Goal: Information Seeking & Learning: Learn about a topic

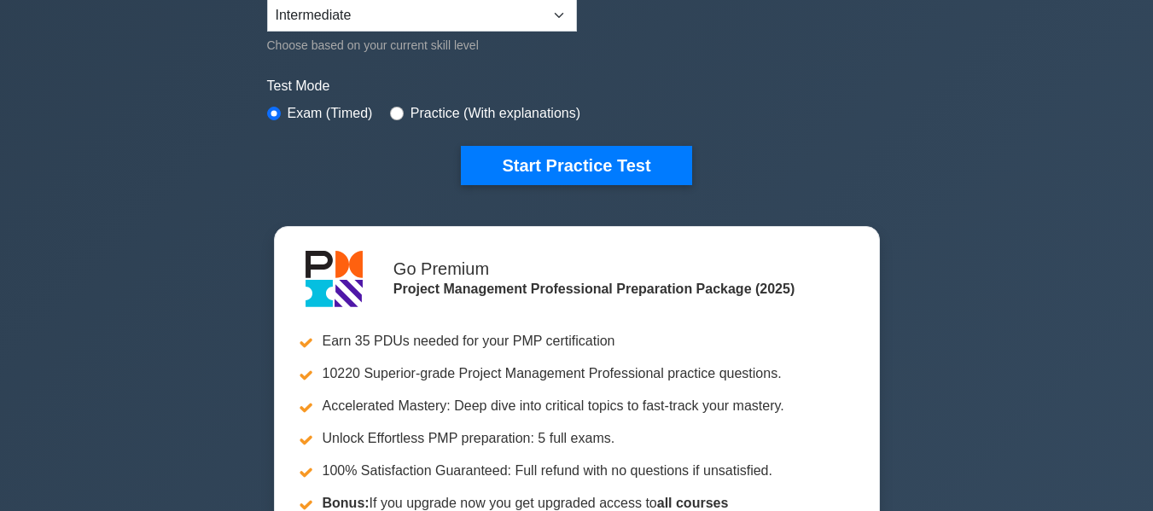
scroll to position [427, 0]
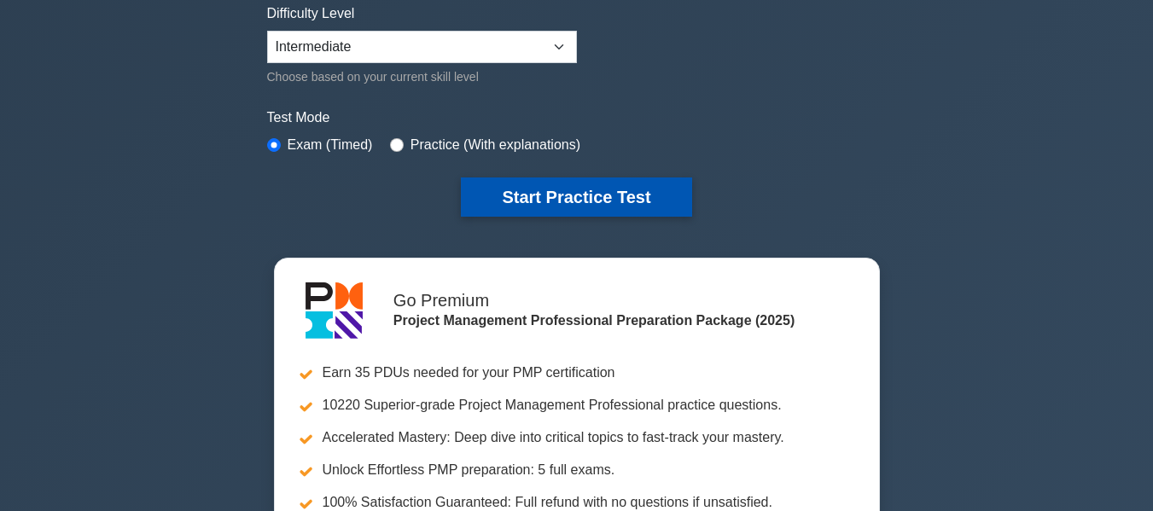
click at [636, 196] on button "Start Practice Test" at bounding box center [576, 197] width 230 height 39
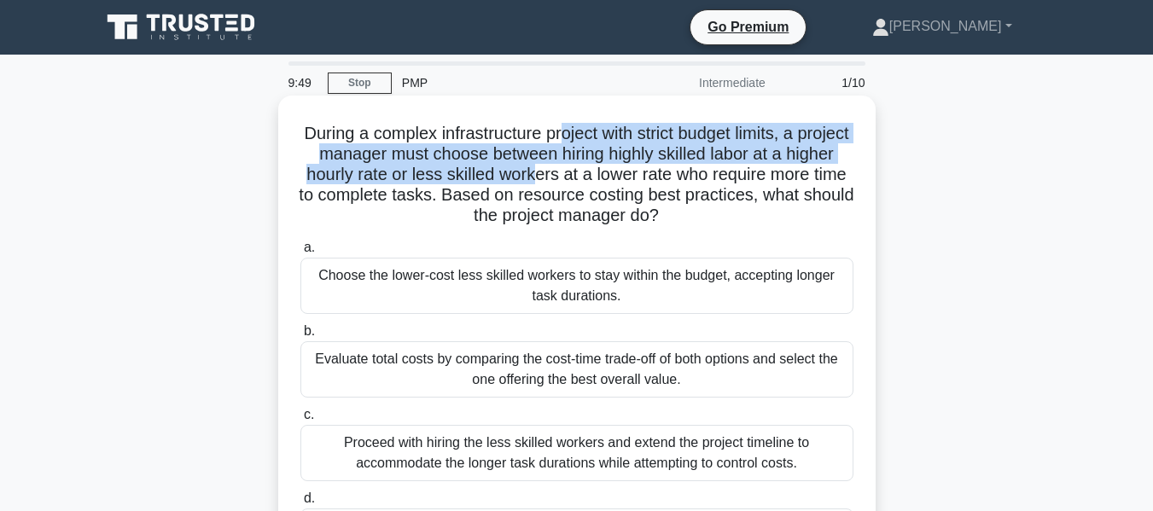
drag, startPoint x: 587, startPoint y: 127, endPoint x: 602, endPoint y: 179, distance: 54.1
click at [602, 179] on h5 "During a complex infrastructure project with strict budget limits, a project ma…" at bounding box center [577, 175] width 557 height 104
click at [393, 146] on h5 "During a complex infrastructure project with strict budget limits, a project ma…" at bounding box center [577, 175] width 557 height 104
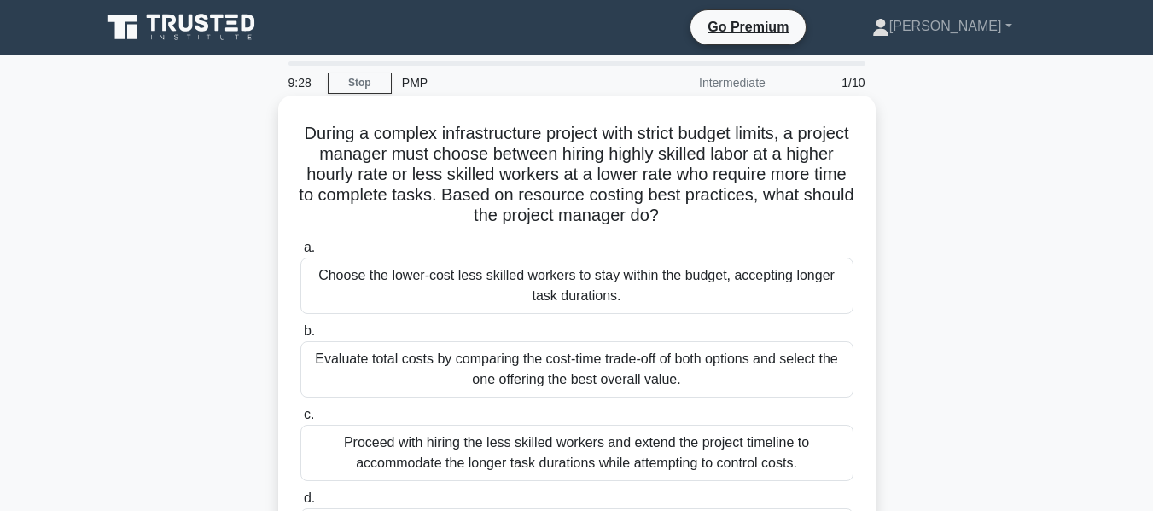
drag, startPoint x: 420, startPoint y: 131, endPoint x: 763, endPoint y: 219, distance: 354.2
click at [763, 219] on h5 "During a complex infrastructure project with strict budget limits, a project ma…" at bounding box center [577, 175] width 557 height 104
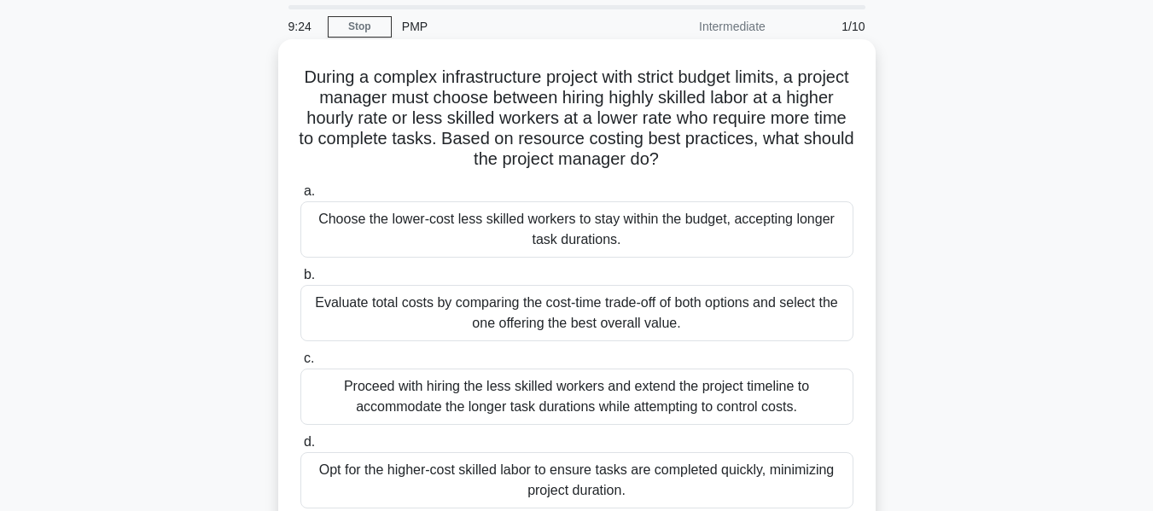
scroll to position [85, 0]
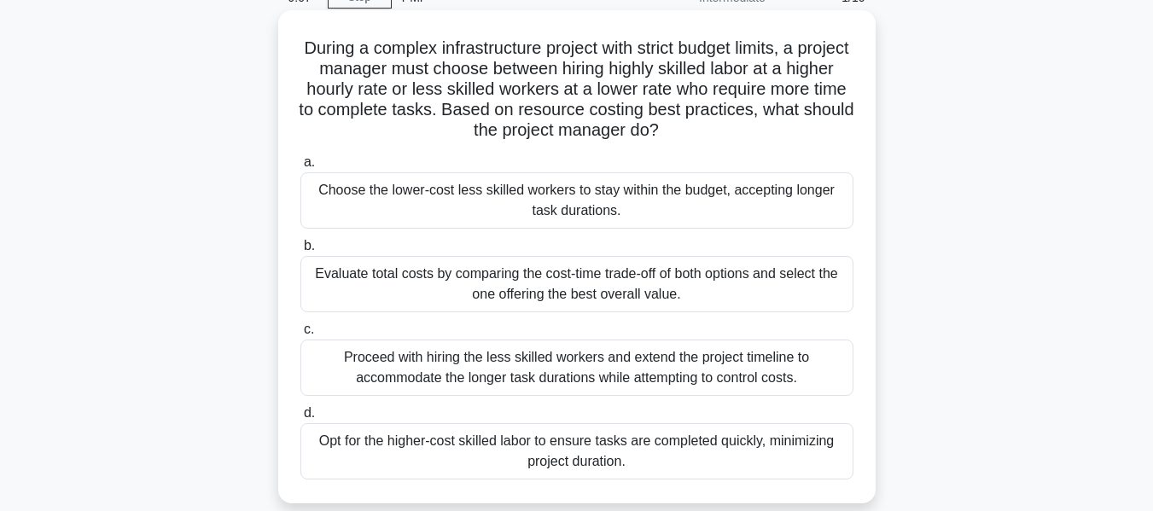
click at [713, 283] on div "Evaluate total costs by comparing the cost-time trade-off of both options and s…" at bounding box center [576, 284] width 553 height 56
click at [300, 252] on input "b. Evaluate total costs by comparing the cost-time trade-off of both options an…" at bounding box center [300, 246] width 0 height 11
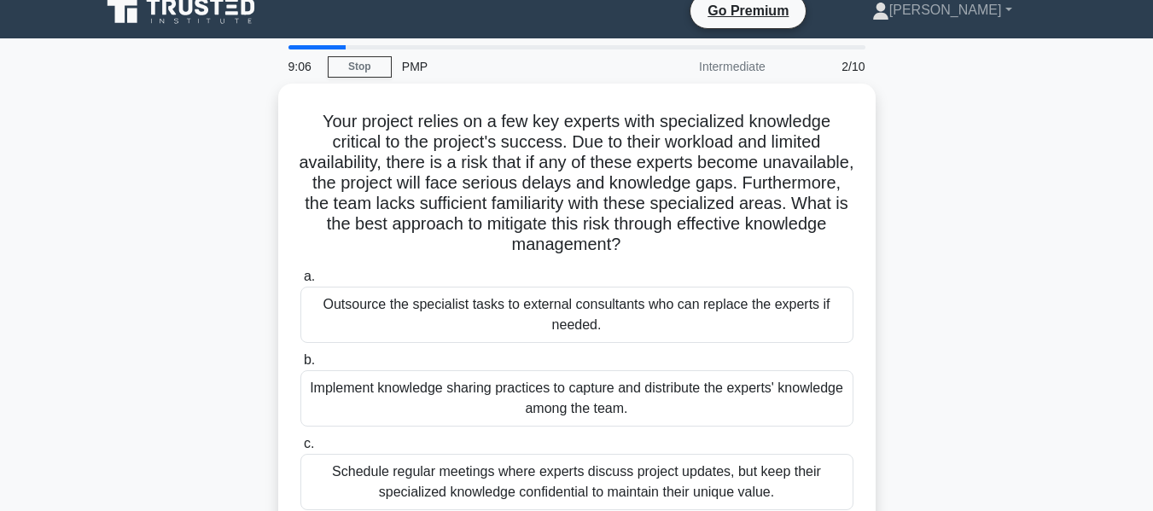
scroll to position [0, 0]
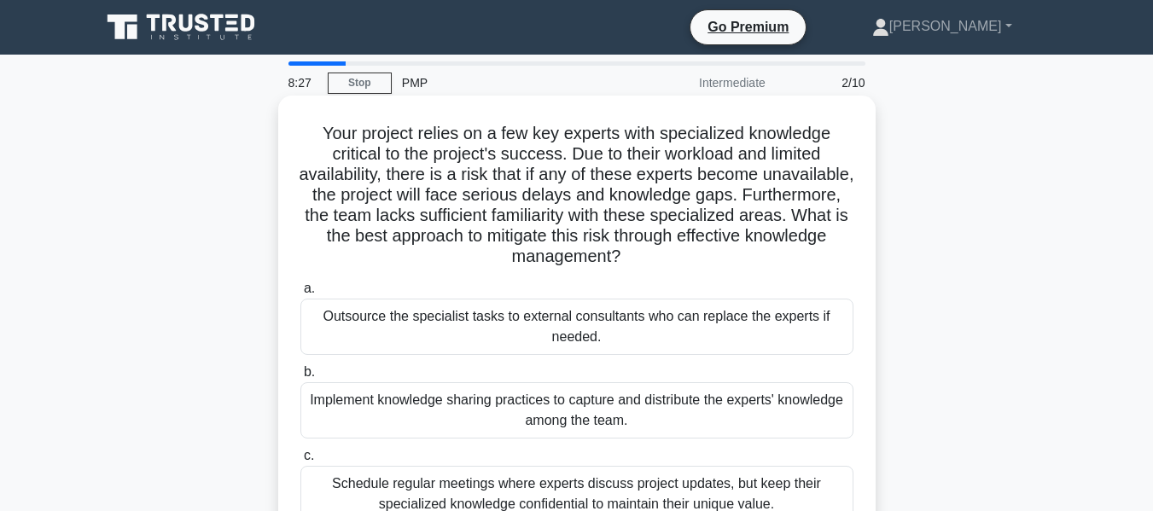
drag, startPoint x: 371, startPoint y: 139, endPoint x: 685, endPoint y: 258, distance: 335.0
click at [685, 258] on h5 "Your project relies on a few key experts with specialized knowledge critical to…" at bounding box center [577, 195] width 557 height 145
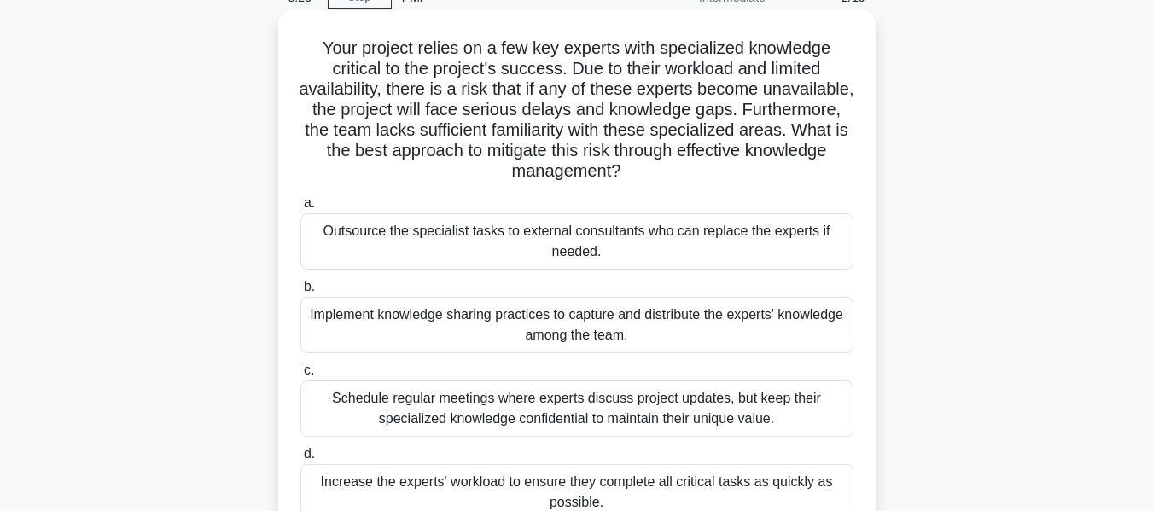
scroll to position [171, 0]
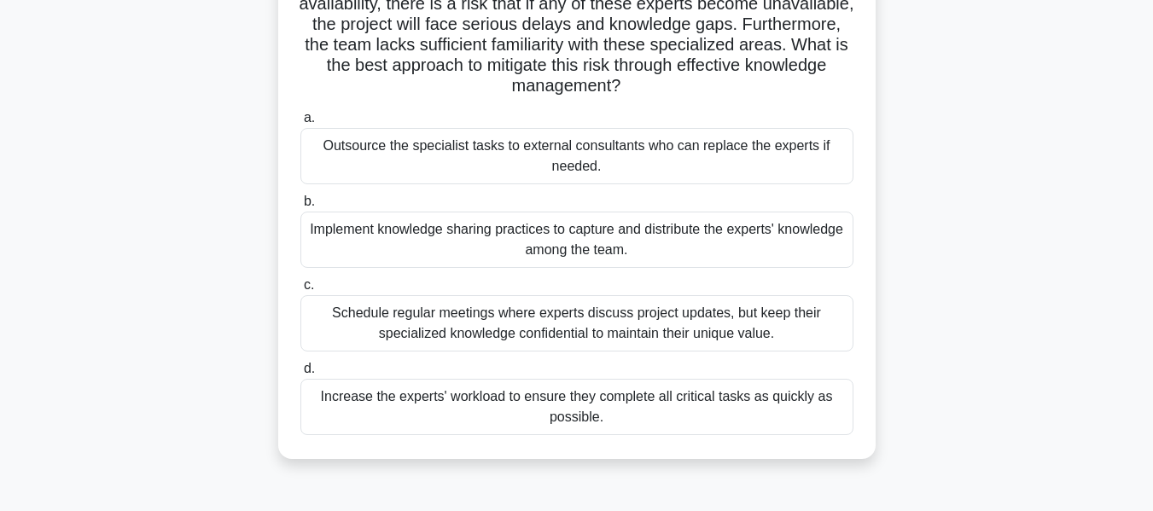
click at [766, 52] on h5 "Your project relies on a few key experts with specialized knowledge critical to…" at bounding box center [577, 24] width 557 height 145
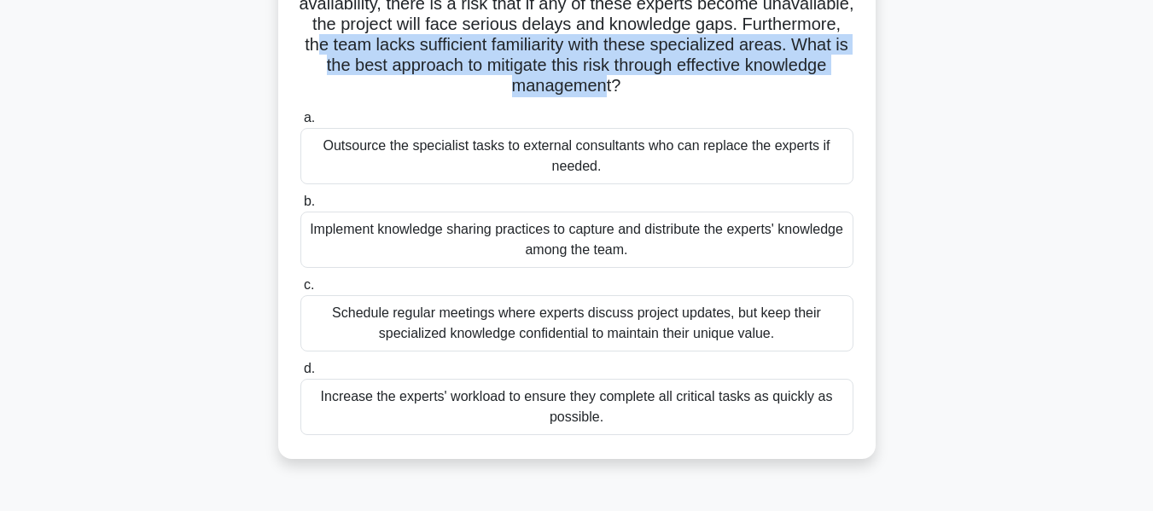
drag, startPoint x: 423, startPoint y: 50, endPoint x: 651, endPoint y: 84, distance: 230.4
click at [651, 84] on h5 "Your project relies on a few key experts with specialized knowledge critical to…" at bounding box center [577, 24] width 557 height 145
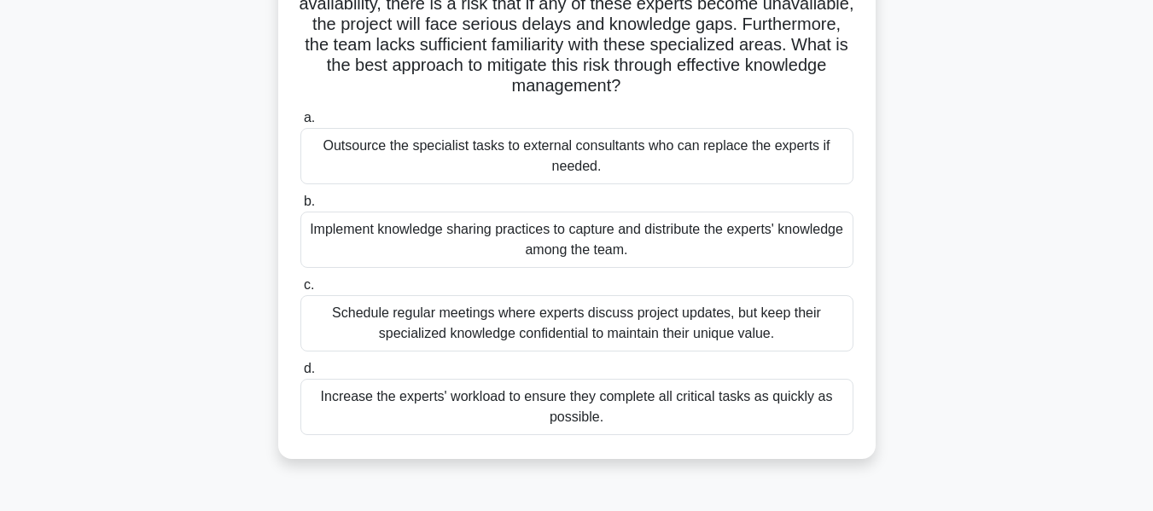
click at [618, 335] on div "Schedule regular meetings where experts discuss project updates, but keep their…" at bounding box center [576, 323] width 553 height 56
click at [300, 291] on input "c. Schedule regular meetings where experts discuss project updates, but keep th…" at bounding box center [300, 285] width 0 height 11
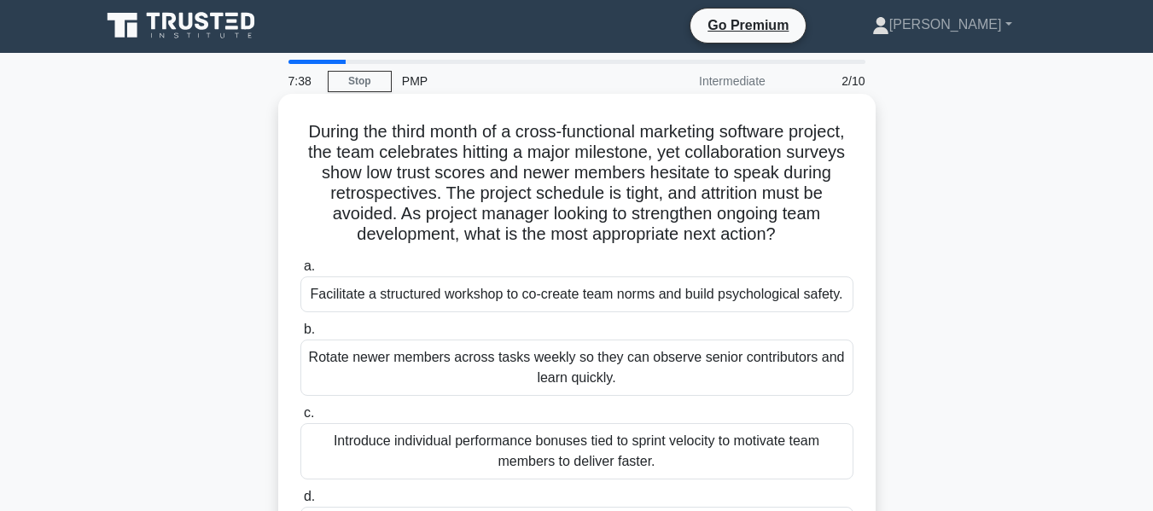
scroll to position [0, 0]
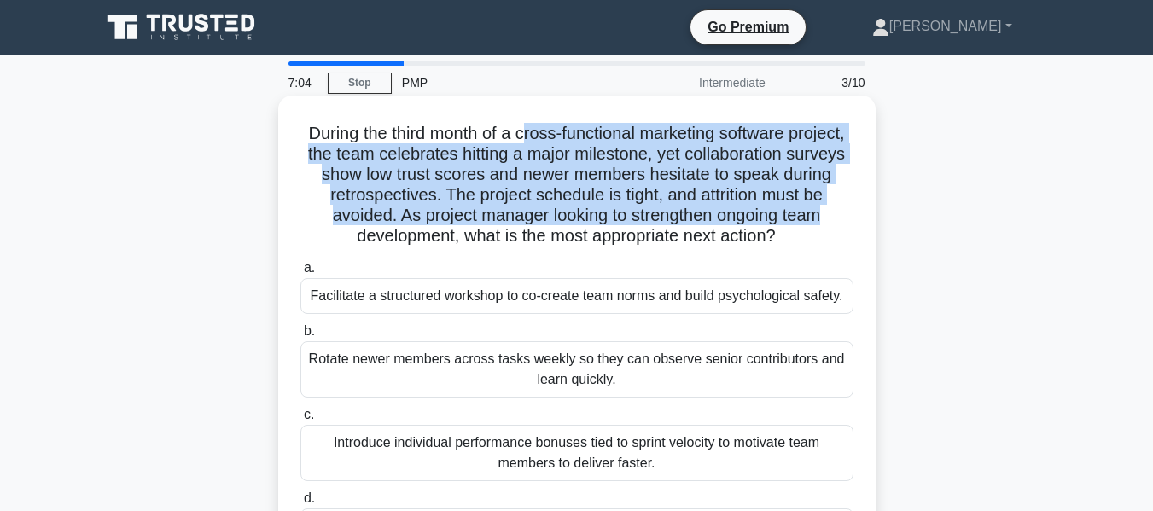
drag, startPoint x: 554, startPoint y: 135, endPoint x: 836, endPoint y: 215, distance: 293.7
click at [836, 215] on h5 "During the third month of a cross-functional marketing software project, the te…" at bounding box center [577, 185] width 557 height 125
click at [422, 219] on h5 "During the third month of a cross-functional marketing software project, the te…" at bounding box center [577, 185] width 557 height 125
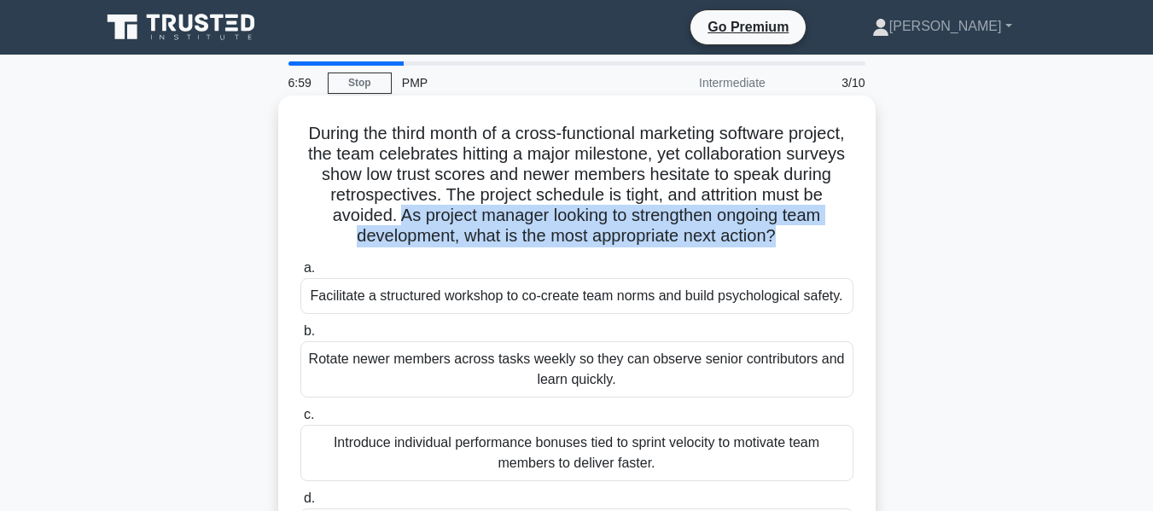
drag, startPoint x: 407, startPoint y: 215, endPoint x: 781, endPoint y: 248, distance: 375.3
click at [781, 248] on h5 "During the third month of a cross-functional marketing software project, the te…" at bounding box center [577, 185] width 557 height 125
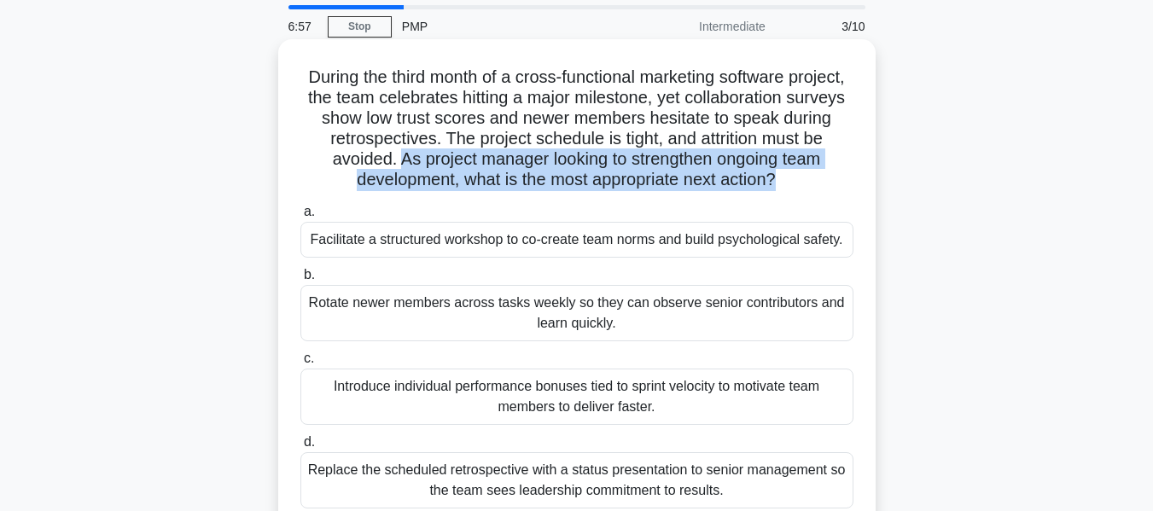
scroll to position [85, 0]
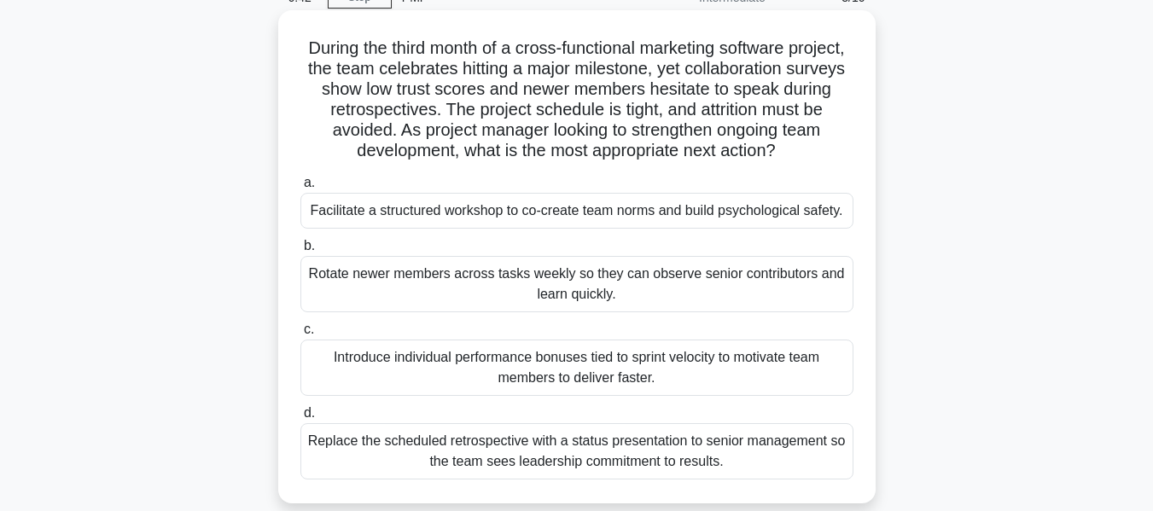
click at [541, 213] on div "Facilitate a structured workshop to co-create team norms and build psychologica…" at bounding box center [576, 211] width 553 height 36
click at [300, 189] on input "a. Facilitate a structured workshop to co-create team norms and build psycholog…" at bounding box center [300, 183] width 0 height 11
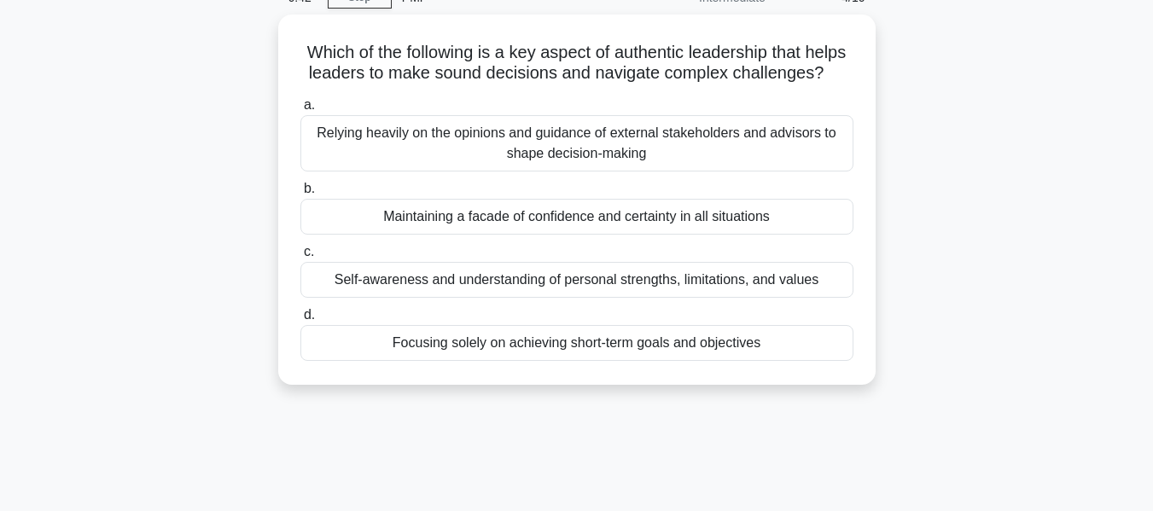
scroll to position [0, 0]
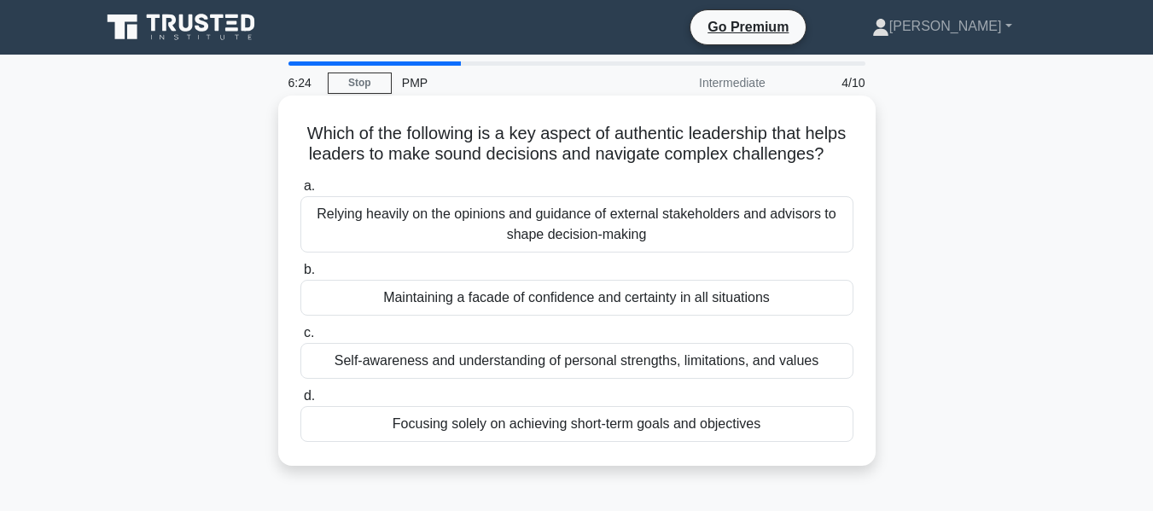
drag, startPoint x: 387, startPoint y: 131, endPoint x: 812, endPoint y: 169, distance: 426.8
click at [812, 166] on h5 "Which of the following is a key aspect of authentic leadership that helps leade…" at bounding box center [577, 144] width 557 height 43
click at [663, 379] on div "Self-awareness and understanding of personal strengths, limitations, and values" at bounding box center [576, 361] width 553 height 36
click at [300, 339] on input "c. Self-awareness and understanding of personal strengths, limitations, and val…" at bounding box center [300, 333] width 0 height 11
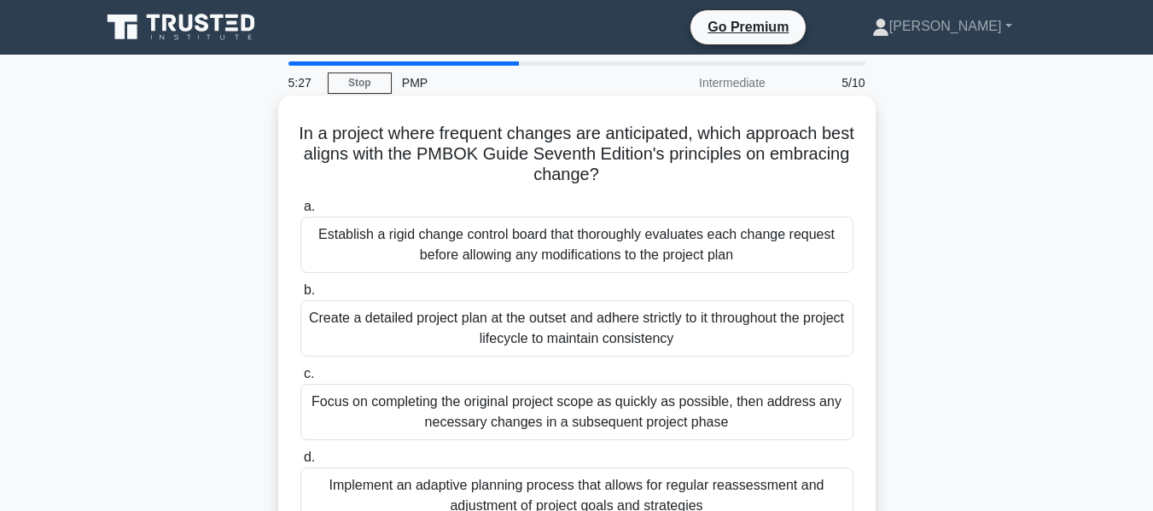
scroll to position [85, 0]
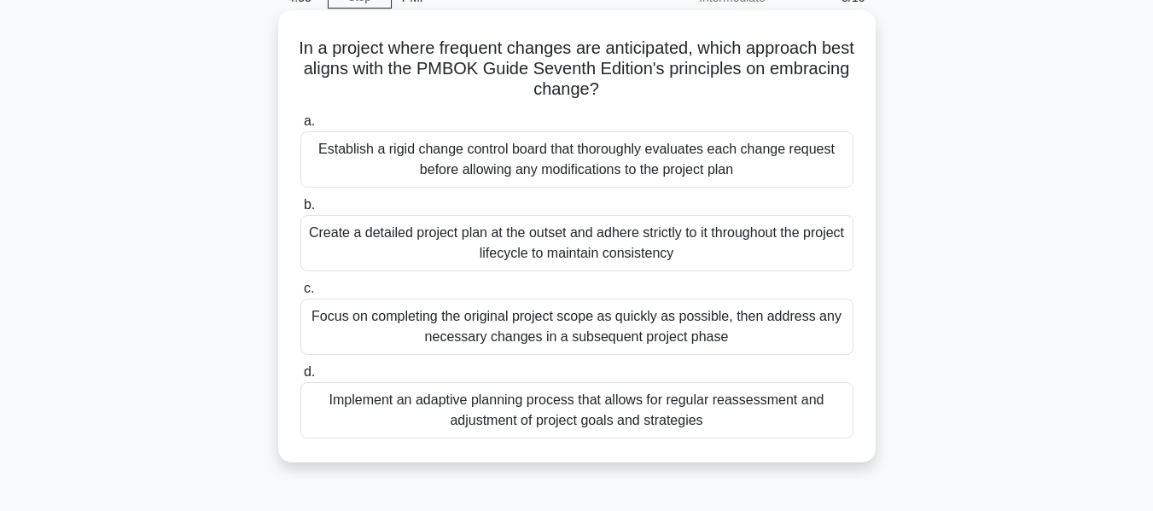
click at [631, 317] on div "Focus on completing the original project scope as quickly as possible, then add…" at bounding box center [576, 327] width 553 height 56
click at [300, 294] on input "c. Focus on completing the original project scope as quickly as possible, then …" at bounding box center [300, 288] width 0 height 11
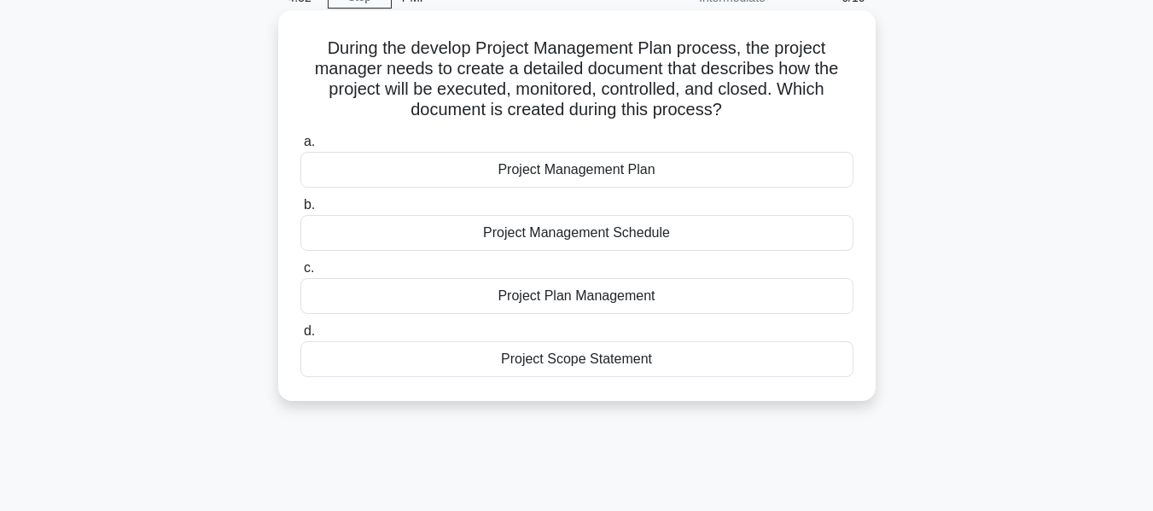
scroll to position [0, 0]
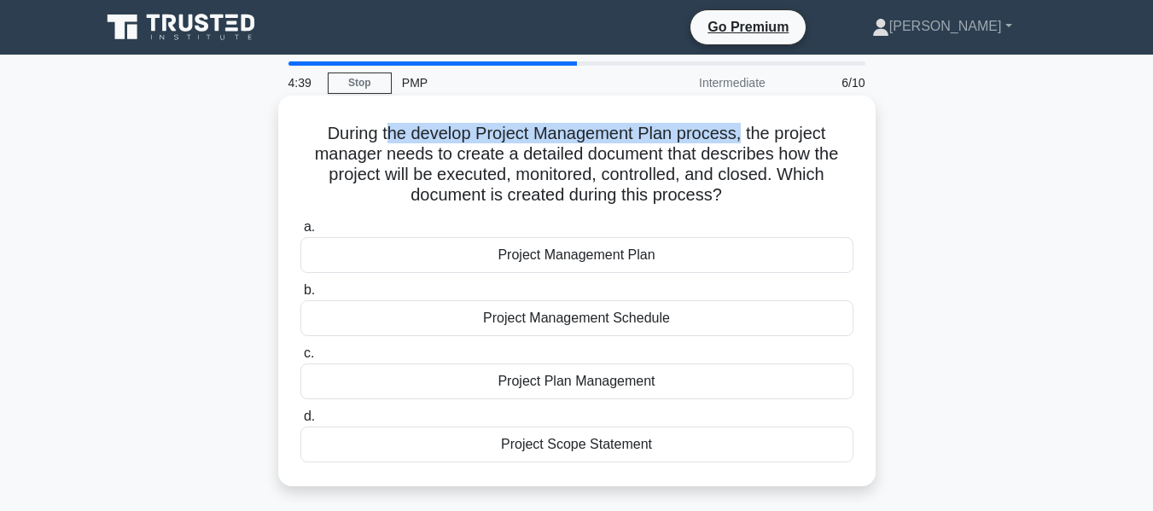
drag, startPoint x: 387, startPoint y: 134, endPoint x: 741, endPoint y: 143, distance: 354.4
click at [741, 143] on h5 "During the develop Project Management Plan process, the project manager needs t…" at bounding box center [577, 165] width 557 height 84
drag, startPoint x: 761, startPoint y: 140, endPoint x: 842, endPoint y: 189, distance: 95.0
click at [842, 189] on h5 "During the develop Project Management Plan process, the project manager needs t…" at bounding box center [577, 165] width 557 height 84
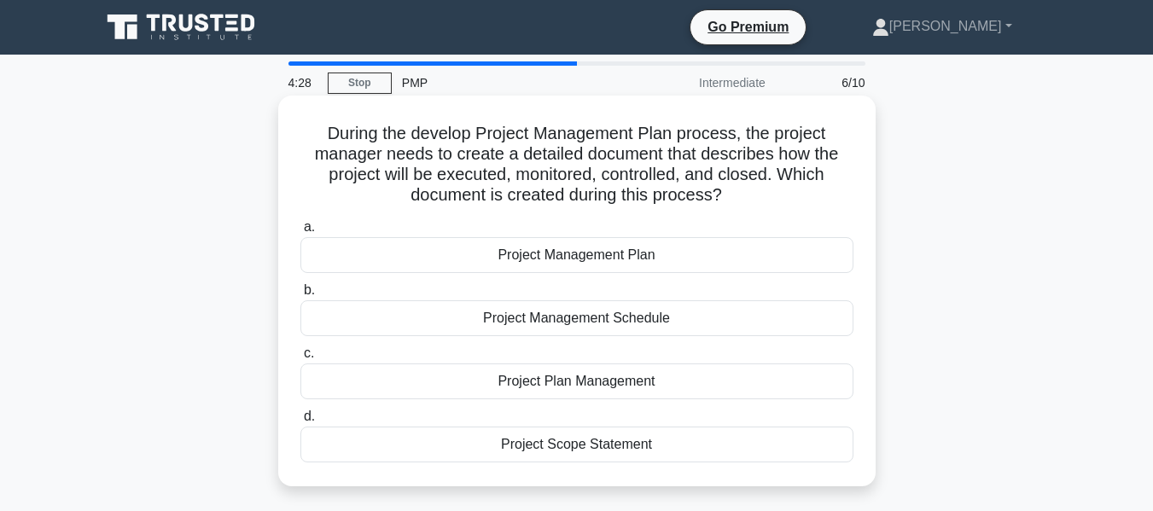
click at [769, 190] on h5 "During the develop Project Management Plan process, the project manager needs t…" at bounding box center [577, 165] width 557 height 84
click at [651, 446] on div "Project Scope Statement" at bounding box center [576, 445] width 553 height 36
click at [300, 423] on input "d. Project Scope Statement" at bounding box center [300, 416] width 0 height 11
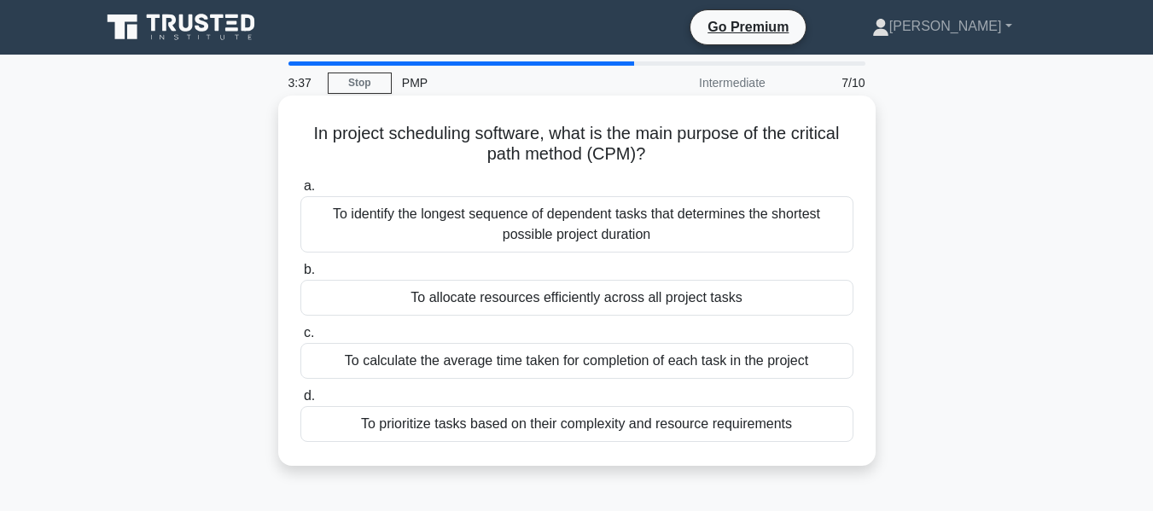
click at [612, 223] on div "To identify the longest sequence of dependent tasks that determines the shortes…" at bounding box center [576, 224] width 553 height 56
click at [300, 192] on input "a. To identify the longest sequence of dependent tasks that determines the shor…" at bounding box center [300, 186] width 0 height 11
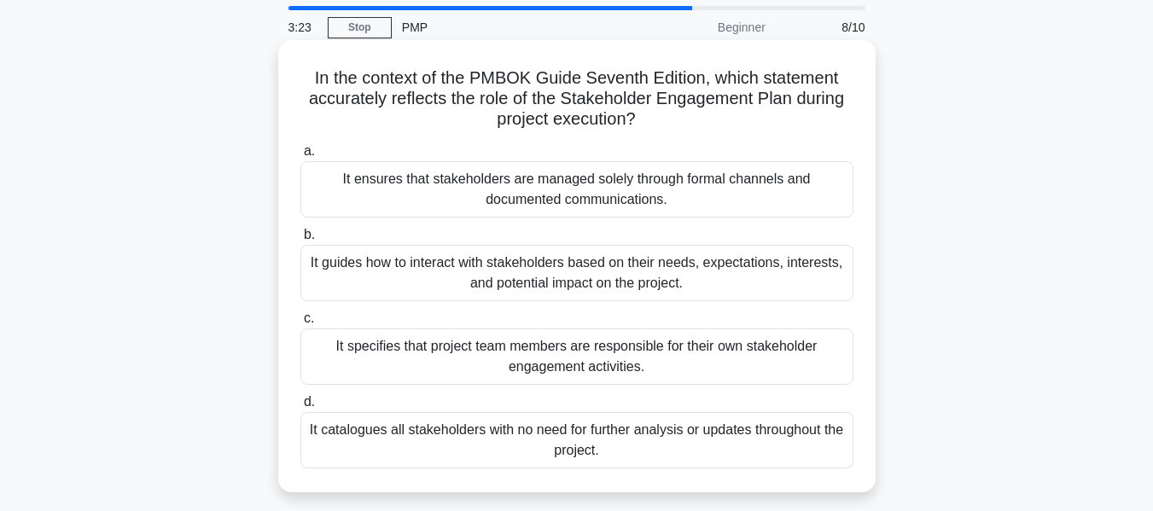
scroll to position [85, 0]
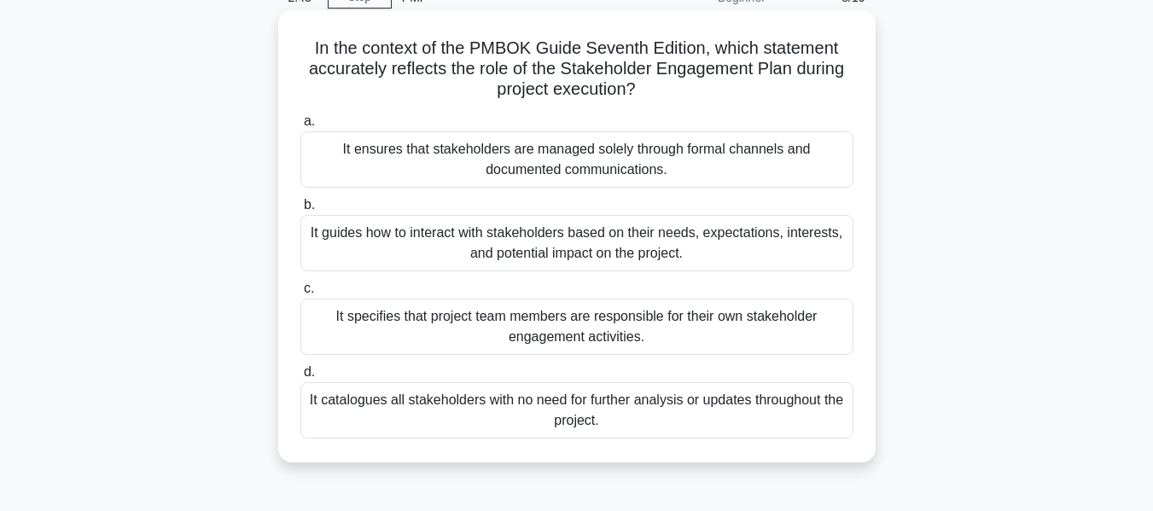
click at [605, 258] on div "It guides how to interact with stakeholders based on their needs, expectations,…" at bounding box center [576, 243] width 553 height 56
click at [300, 211] on input "b. It guides how to interact with stakeholders based on their needs, expectatio…" at bounding box center [300, 205] width 0 height 11
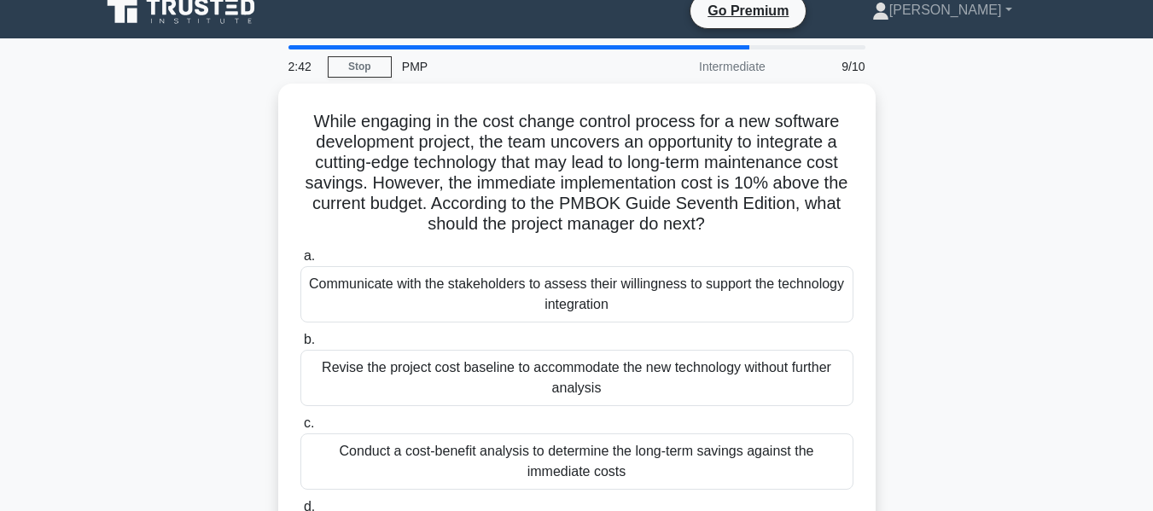
scroll to position [0, 0]
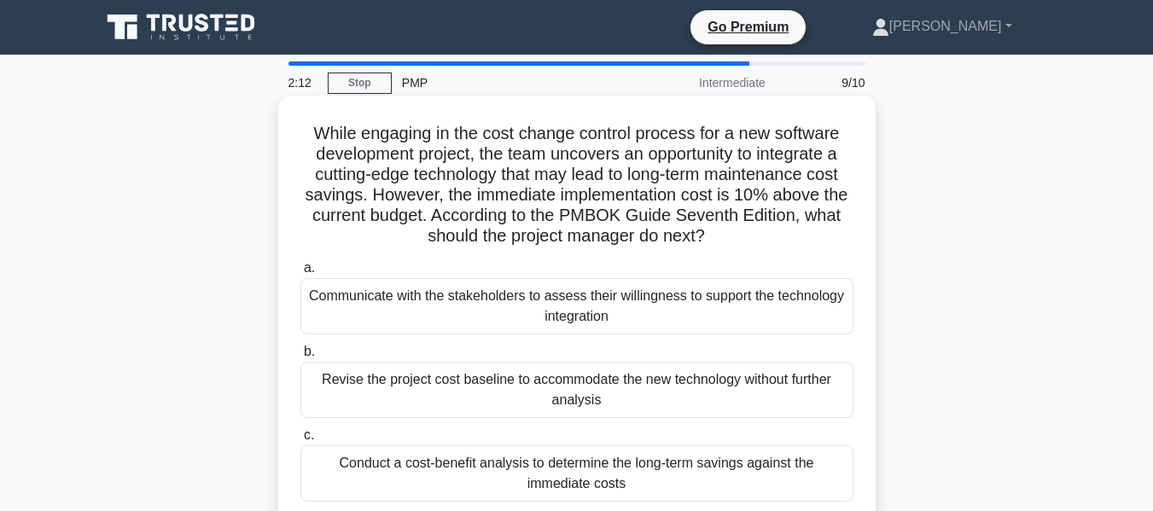
drag, startPoint x: 377, startPoint y: 136, endPoint x: 846, endPoint y: 238, distance: 479.7
click at [846, 238] on h5 "While engaging in the cost change control process for a new software developmen…" at bounding box center [577, 185] width 557 height 125
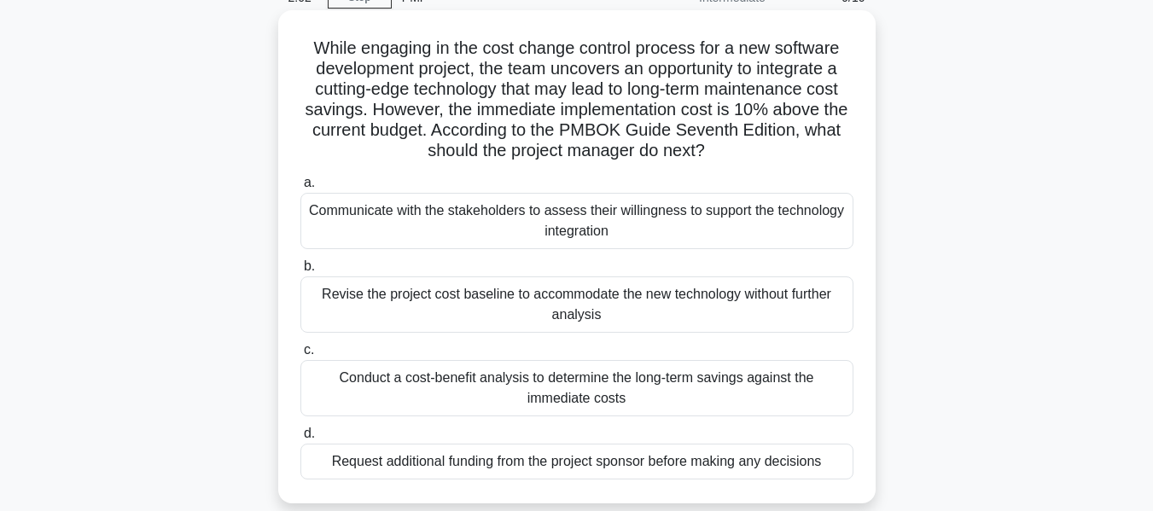
click at [724, 213] on div "Communicate with the stakeholders to assess their willingness to support the te…" at bounding box center [576, 221] width 553 height 56
click at [300, 189] on input "a. Communicate with the stakeholders to assess their willingness to support the…" at bounding box center [300, 183] width 0 height 11
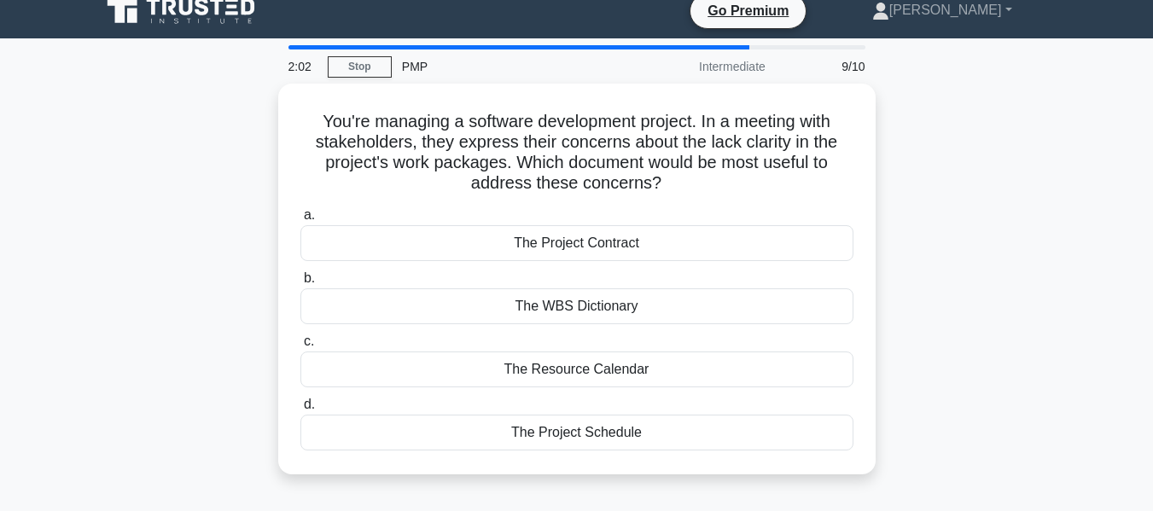
scroll to position [0, 0]
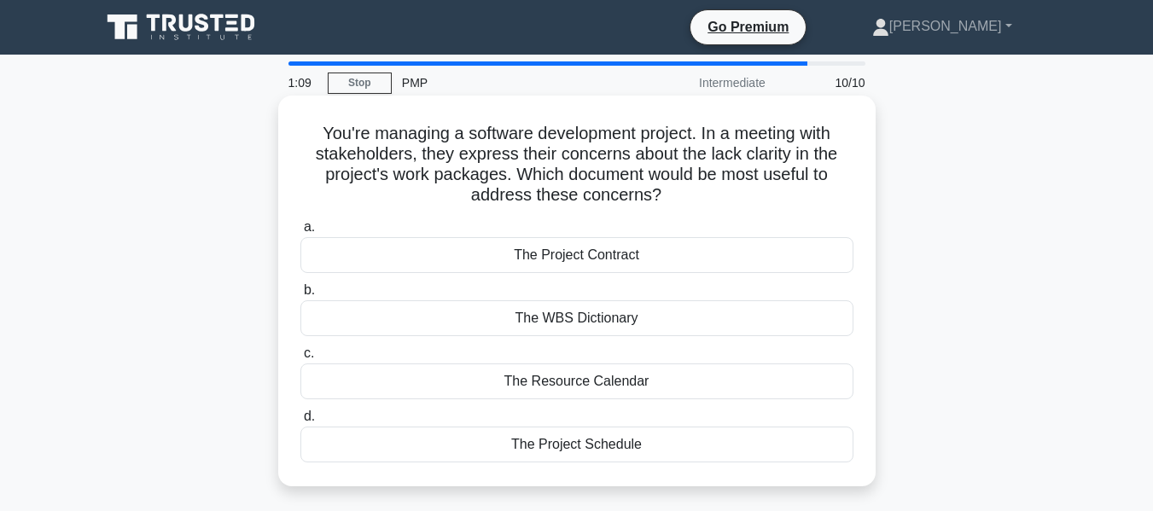
click at [719, 254] on div "The Project Contract" at bounding box center [576, 255] width 553 height 36
click at [300, 233] on input "a. The Project Contract" at bounding box center [300, 227] width 0 height 11
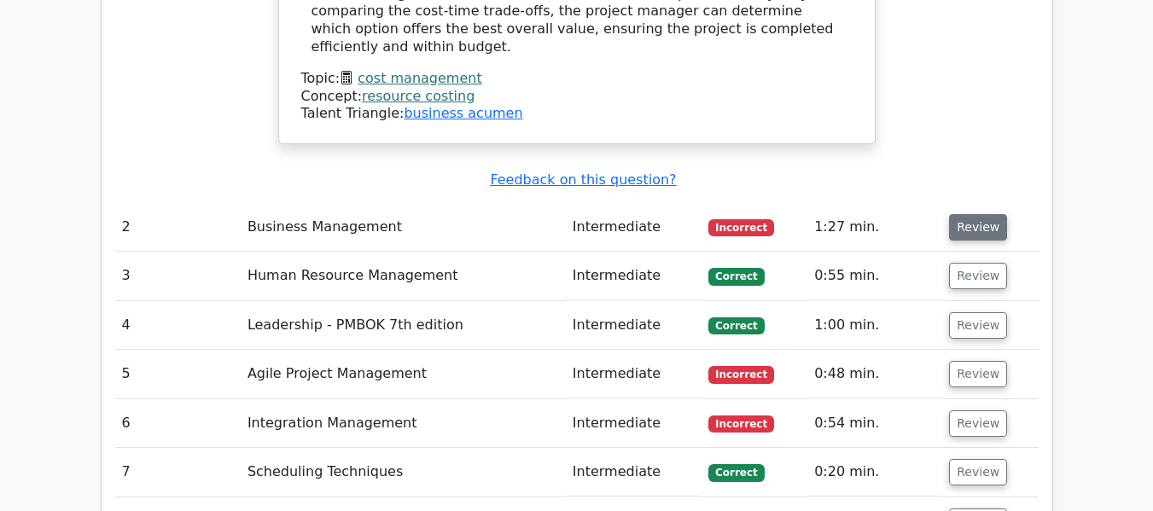
click at [956, 214] on button "Review" at bounding box center [978, 227] width 58 height 26
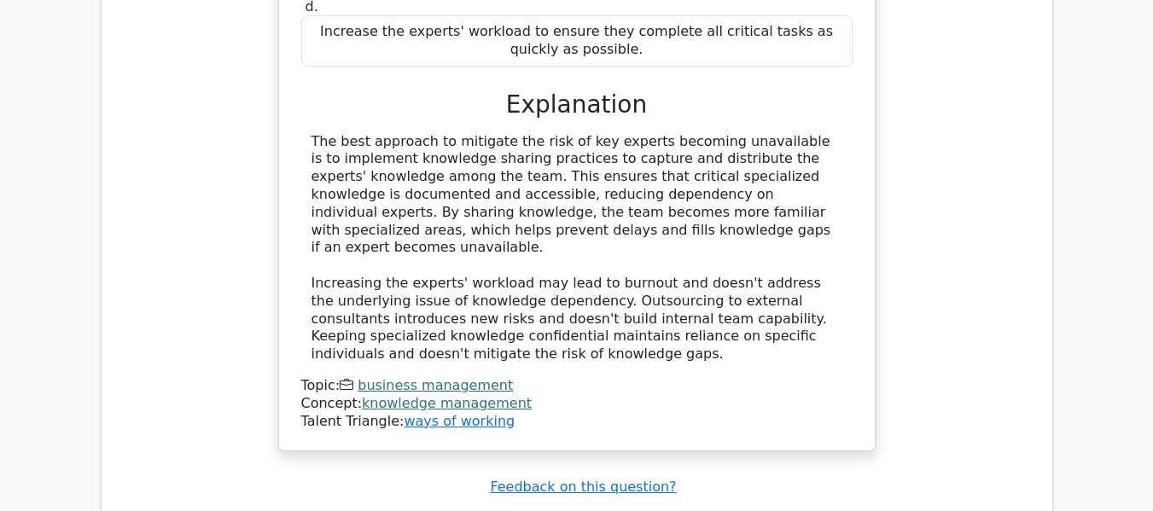
scroll to position [3329, 0]
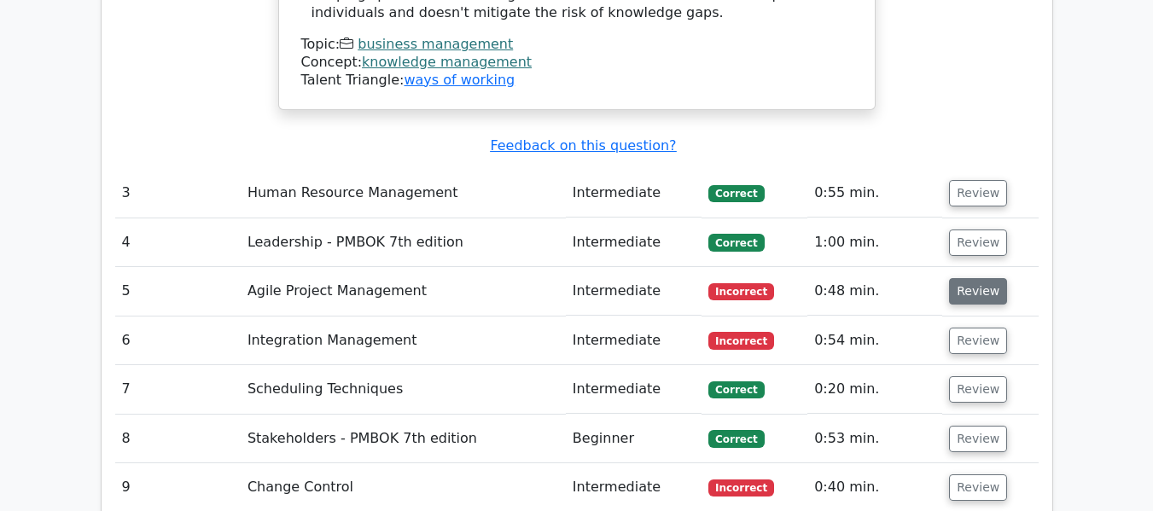
click at [962, 278] on button "Review" at bounding box center [978, 291] width 58 height 26
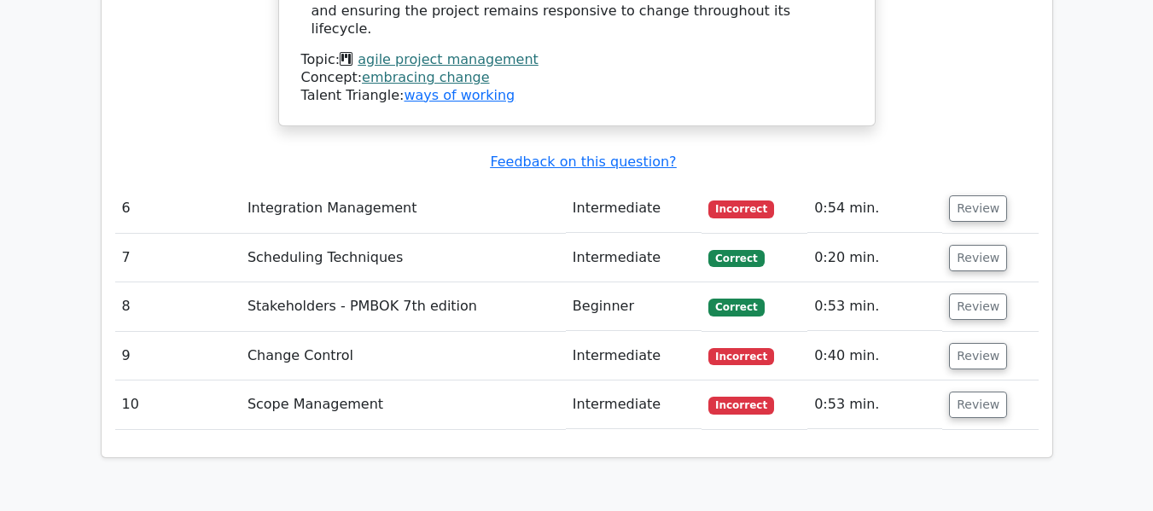
scroll to position [4609, 0]
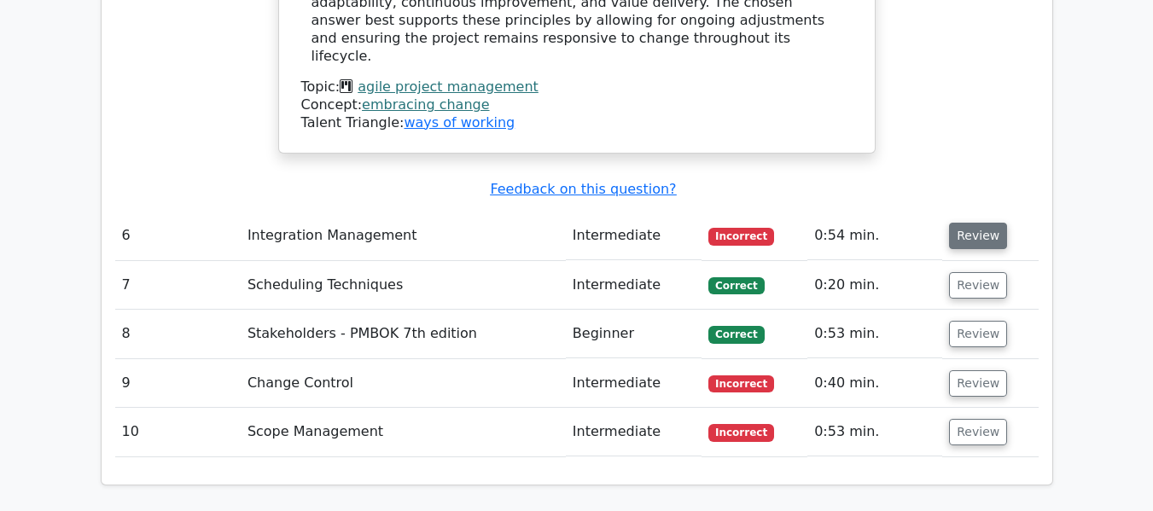
click at [967, 223] on button "Review" at bounding box center [978, 236] width 58 height 26
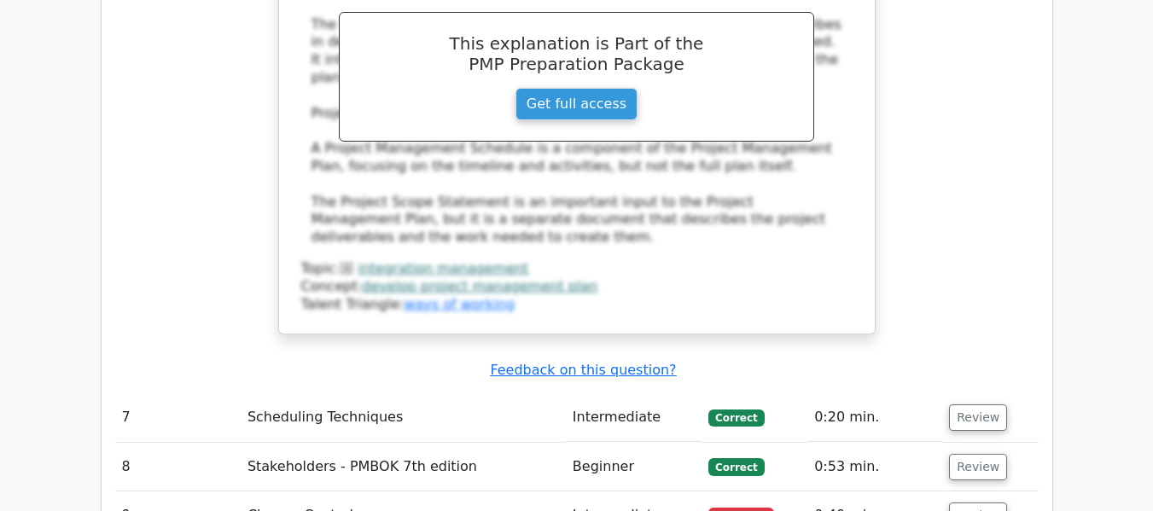
scroll to position [5292, 0]
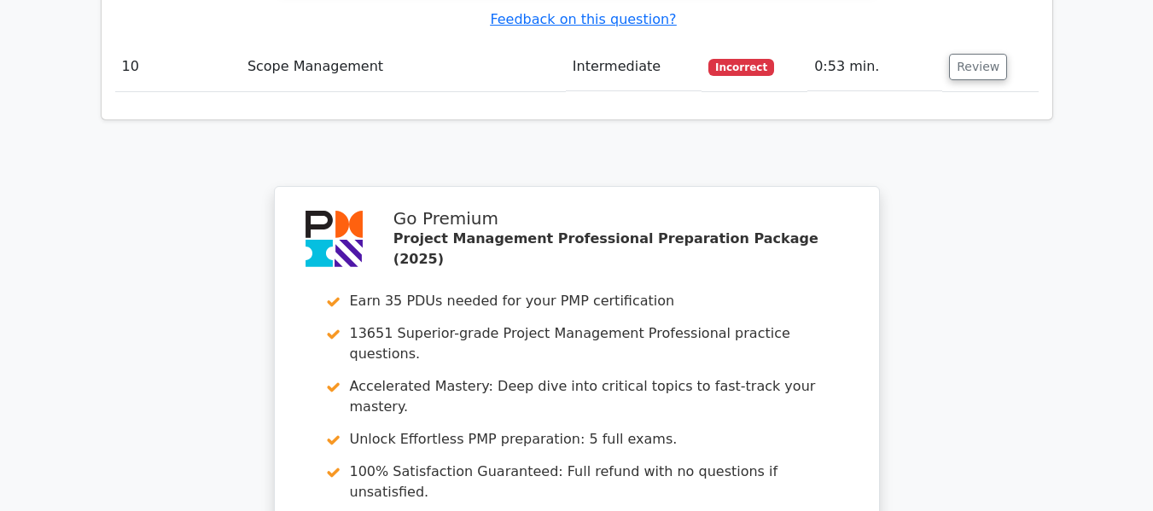
scroll to position [6955, 0]
